Goal: Task Accomplishment & Management: Manage account settings

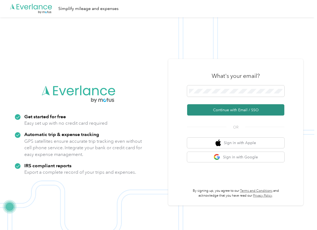
click at [205, 108] on button "Continue with Email / SSO" at bounding box center [235, 109] width 97 height 11
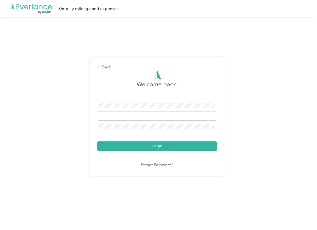
click at [112, 140] on div "Login" at bounding box center [157, 125] width 120 height 51
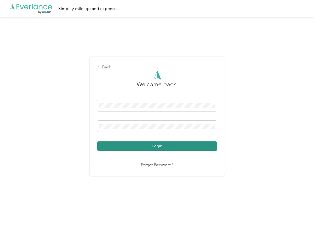
click at [108, 144] on button "Login" at bounding box center [157, 146] width 120 height 9
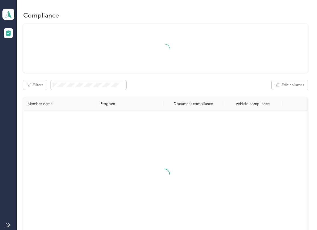
click at [225, 67] on div at bounding box center [165, 48] width 284 height 49
click at [13, 14] on span at bounding box center [8, 14] width 12 height 11
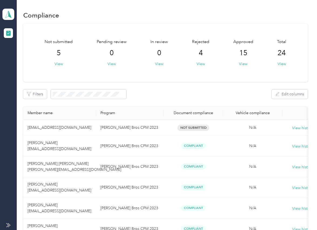
click at [26, 55] on div "Log out" at bounding box center [17, 56] width 21 height 6
